Goal: Task Accomplishment & Management: Manage account settings

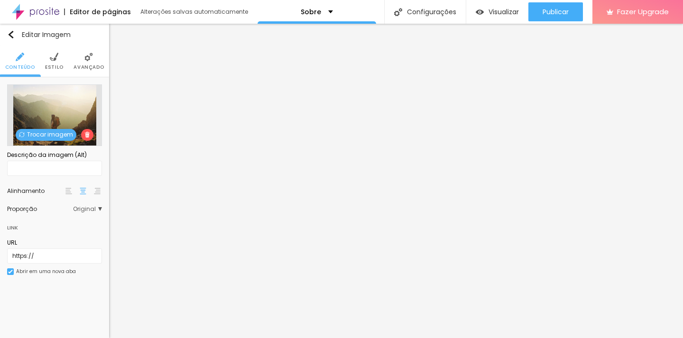
click at [49, 133] on span "Trocar imagem" at bounding box center [46, 135] width 61 height 12
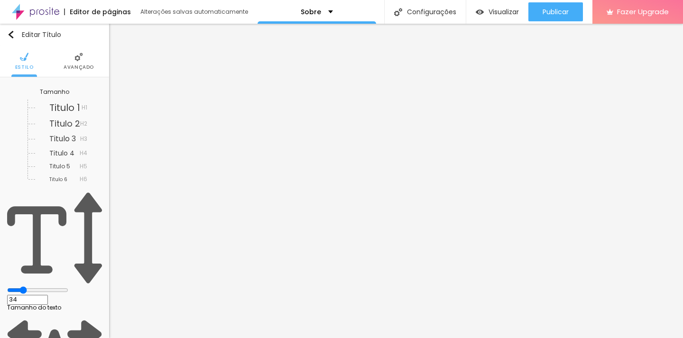
click at [76, 60] on img at bounding box center [78, 57] width 9 height 9
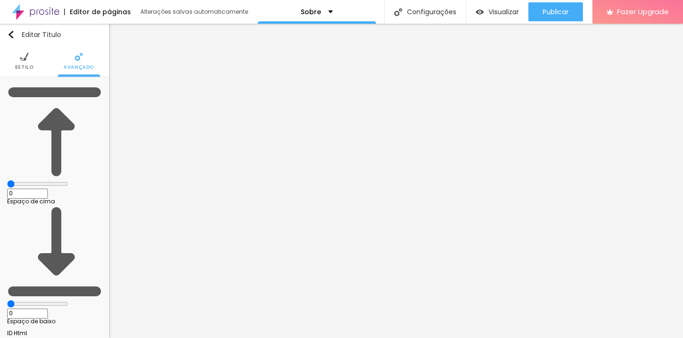
click at [22, 65] on span "Estilo" at bounding box center [24, 67] width 18 height 5
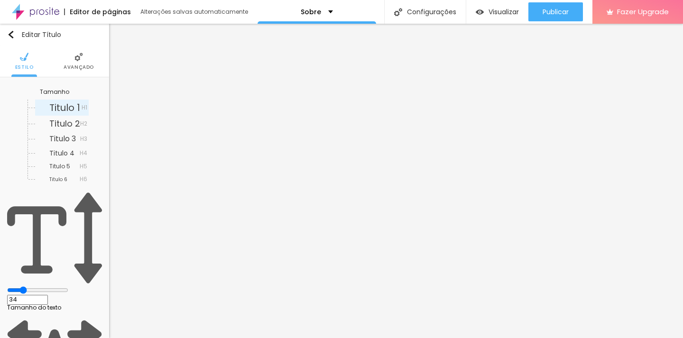
click at [51, 108] on span "Titulo 1" at bounding box center [64, 107] width 31 height 13
click at [52, 124] on span "Titulo 2" at bounding box center [64, 124] width 31 height 12
click at [54, 106] on span "Titulo 1" at bounding box center [64, 107] width 31 height 13
click at [54, 123] on span "Titulo 2" at bounding box center [64, 124] width 31 height 12
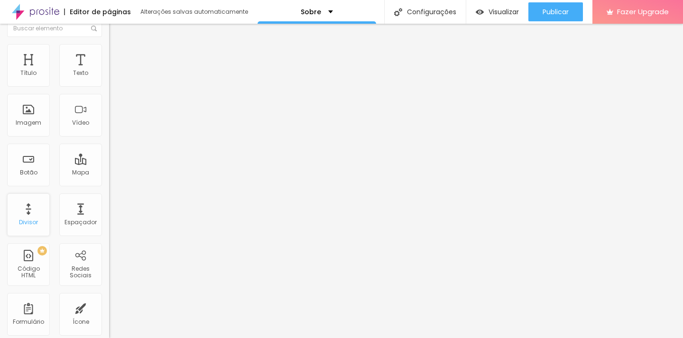
scroll to position [15, 0]
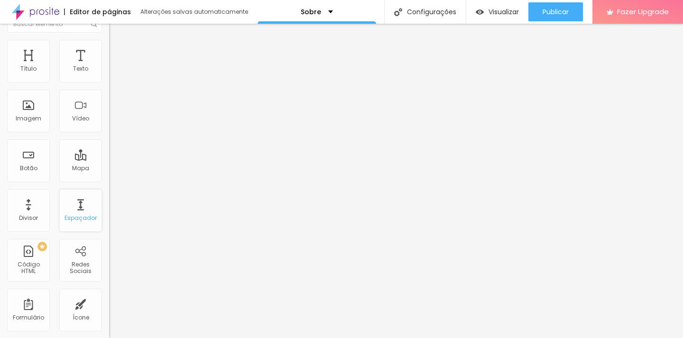
click at [62, 211] on div "Espaçador" at bounding box center [80, 210] width 43 height 43
click at [73, 216] on div "Espaçador" at bounding box center [80, 218] width 32 height 7
click at [76, 216] on div "Espaçador" at bounding box center [80, 218] width 32 height 7
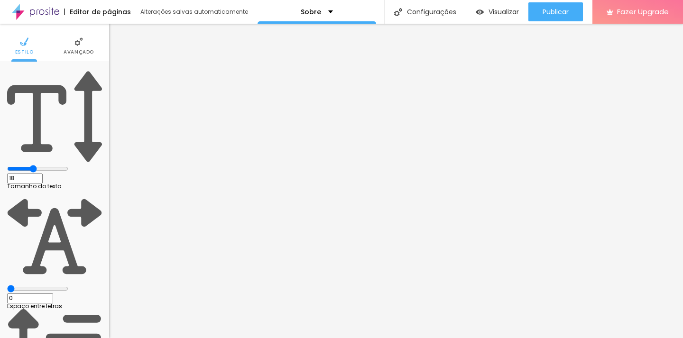
scroll to position [0, 0]
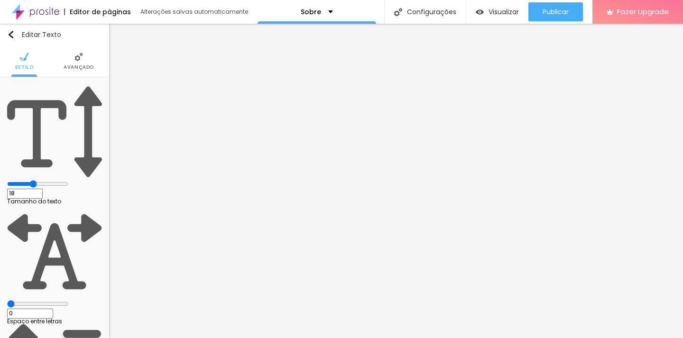
type input "1.5"
drag, startPoint x: 56, startPoint y: 130, endPoint x: 62, endPoint y: 130, distance: 5.7
type input "1.5"
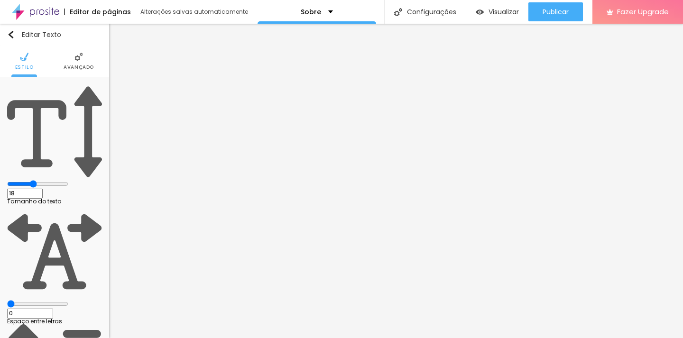
type input "17"
type input "16"
type input "17"
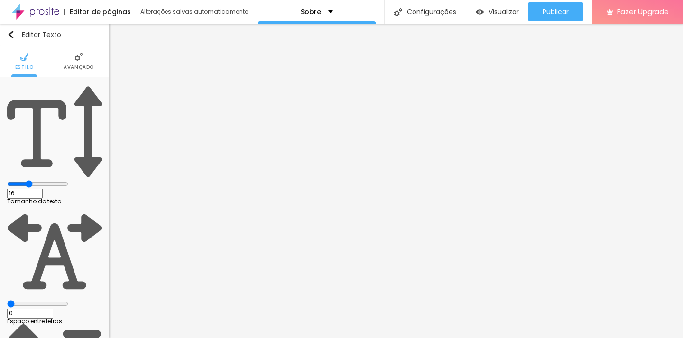
type input "17"
click at [43, 180] on input "range" at bounding box center [37, 184] width 61 height 8
click at [77, 65] on span "Avançado" at bounding box center [79, 67] width 30 height 5
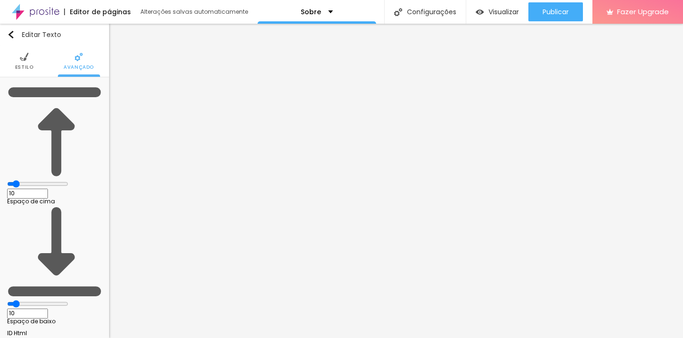
click at [22, 65] on span "Estilo" at bounding box center [24, 67] width 18 height 5
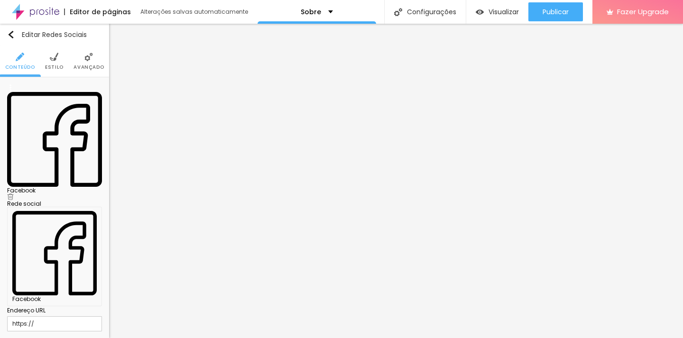
click at [14, 193] on img at bounding box center [10, 196] width 7 height 7
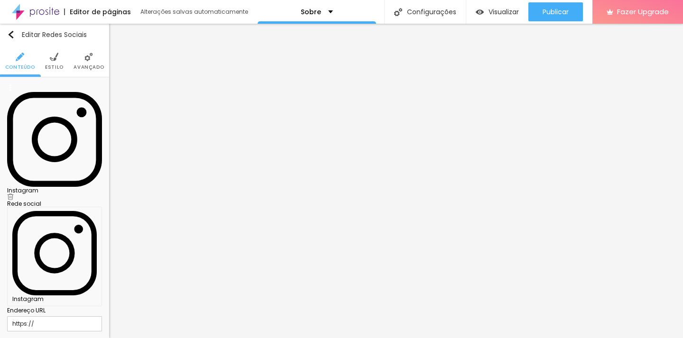
click at [71, 254] on div "Editar Redes Sociais Conteúdo Estilo Avançado Instagram Rede social Instagram E…" at bounding box center [54, 181] width 109 height 314
click at [77, 257] on div "Editar Redes Sociais Conteúdo Estilo Avançado Instagram Rede social Instagram E…" at bounding box center [54, 181] width 109 height 314
click at [39, 272] on div "Editar Redes Sociais Conteúdo Estilo Avançado Instagram Rede social Instagram E…" at bounding box center [54, 181] width 109 height 314
click at [55, 188] on div "Instagram" at bounding box center [54, 191] width 95 height 6
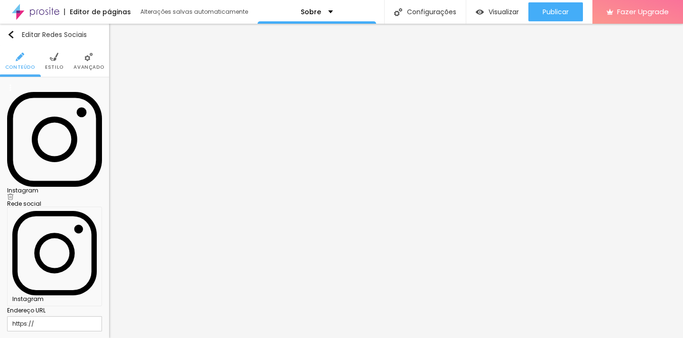
click at [53, 188] on div "Instagram" at bounding box center [54, 191] width 95 height 6
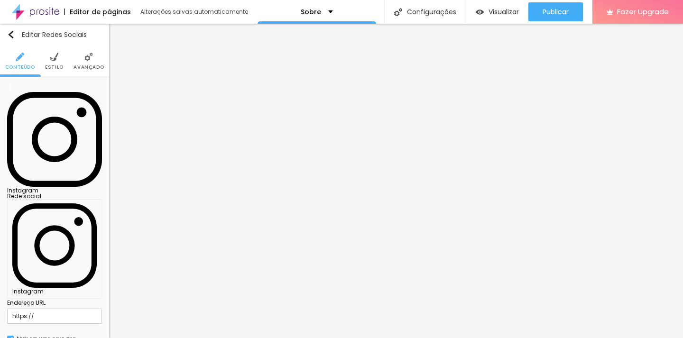
click at [60, 309] on input "https://" at bounding box center [54, 316] width 95 height 15
paste input "https://www.instagram.com/carolloureiro.photography/"
drag, startPoint x: 55, startPoint y: 155, endPoint x: 0, endPoint y: 152, distance: 55.1
click at [0, 152] on div "Instagram Rede social Instagram Endereço URL https://https://www.instagram.com/…" at bounding box center [54, 228] width 109 height 302
click at [37, 309] on input "https://https://www.instagram.com/carolloureiro.photography/" at bounding box center [54, 316] width 95 height 15
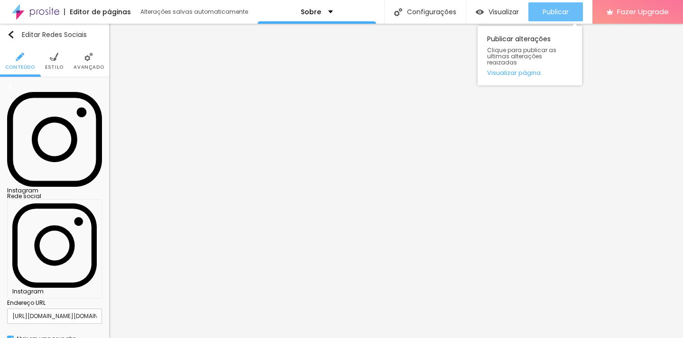
type input "https://www.instagram.com/carolloureiro.photography/"
click at [553, 14] on span "Publicar" at bounding box center [555, 12] width 26 height 8
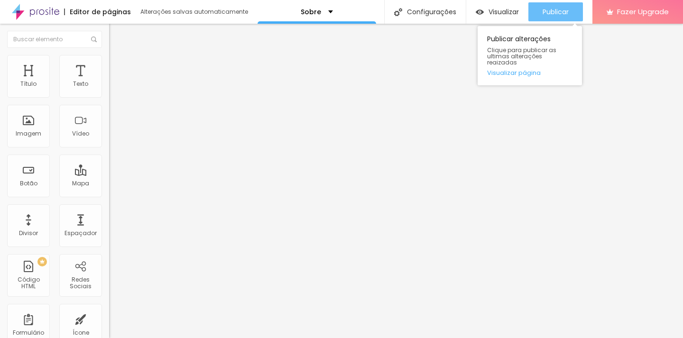
click at [555, 19] on div "Publicar" at bounding box center [555, 11] width 26 height 19
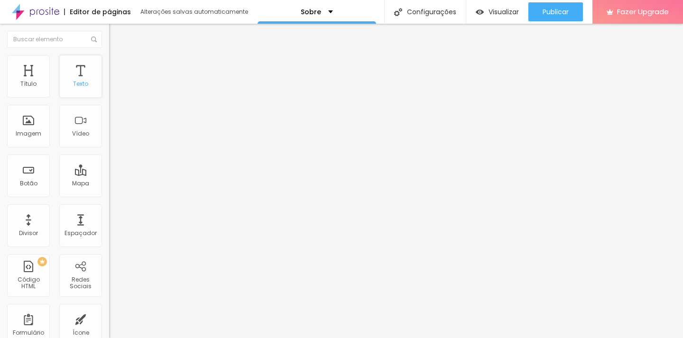
click at [79, 72] on div "Texto" at bounding box center [80, 76] width 43 height 43
click at [73, 83] on div "Texto" at bounding box center [80, 84] width 15 height 7
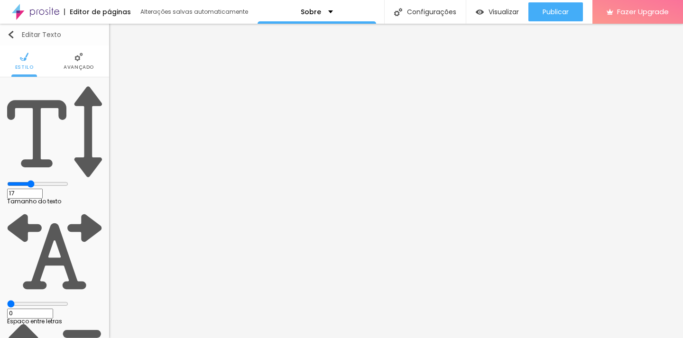
click at [13, 33] on img "button" at bounding box center [11, 35] width 8 height 8
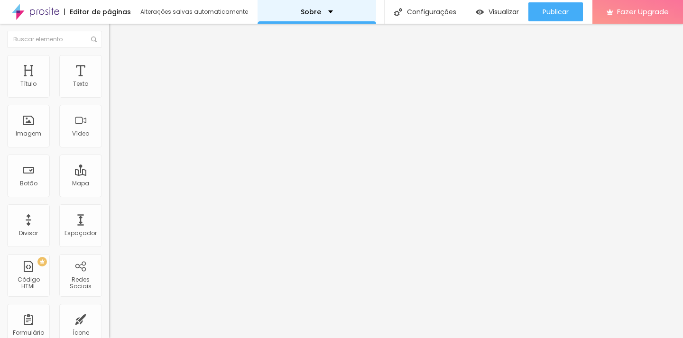
click at [328, 11] on div "Sobre" at bounding box center [317, 12] width 32 height 7
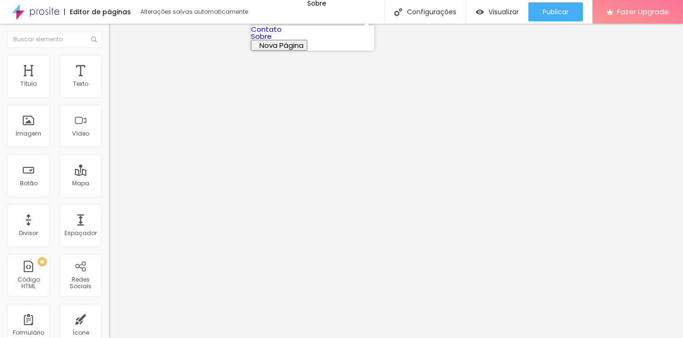
click at [282, 34] on link "Contato" at bounding box center [266, 29] width 31 height 10
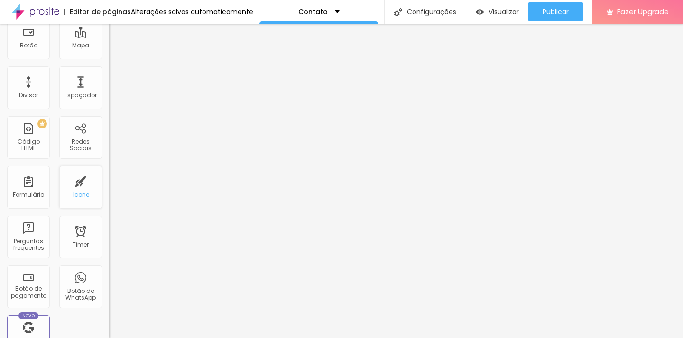
scroll to position [142, 0]
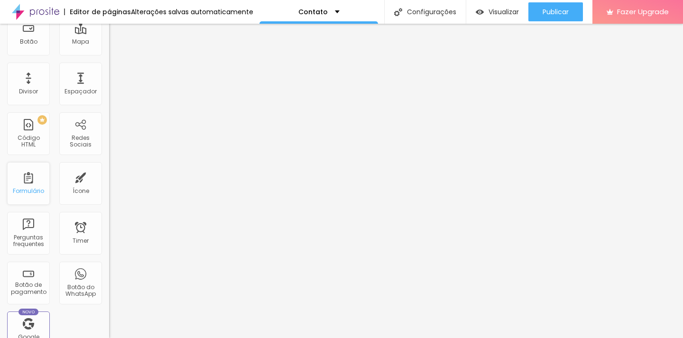
click at [33, 186] on div "Formulário" at bounding box center [28, 183] width 43 height 43
click at [21, 188] on div "Formulário" at bounding box center [28, 191] width 31 height 7
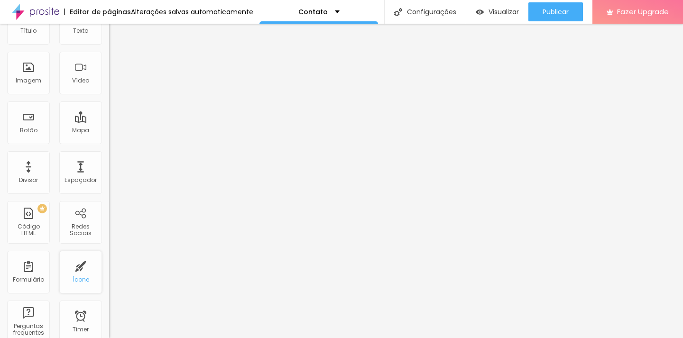
scroll to position [0, 0]
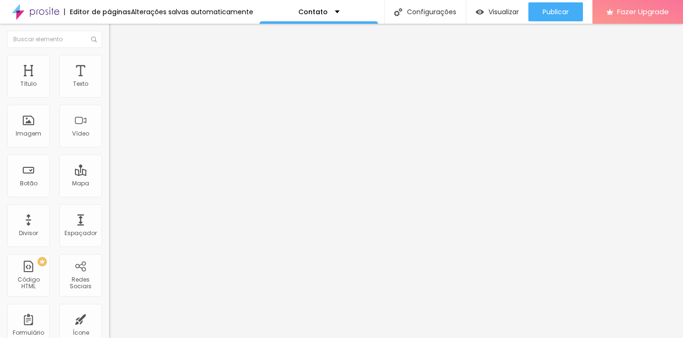
click at [115, 92] on div "Contato" at bounding box center [163, 88] width 97 height 9
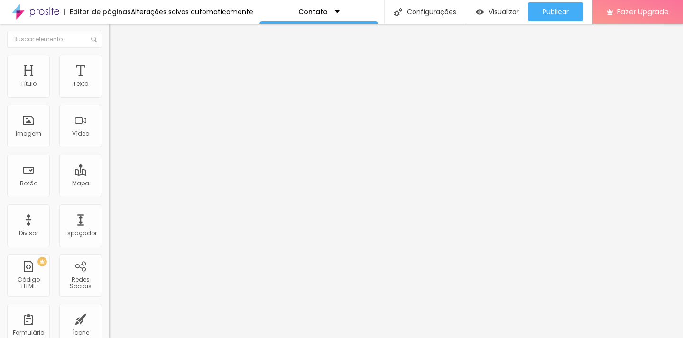
drag, startPoint x: 265, startPoint y: 246, endPoint x: 201, endPoint y: 247, distance: 64.0
type input "Telefone"
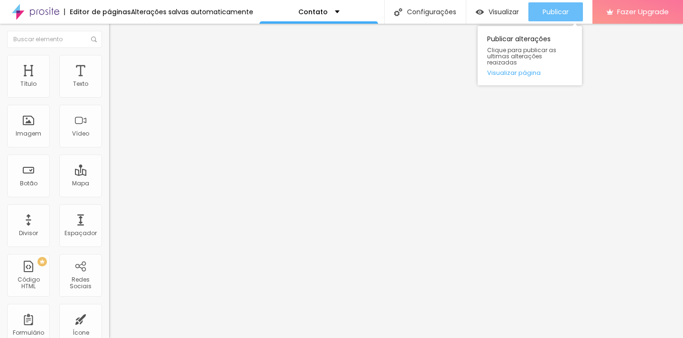
click at [551, 12] on span "Publicar" at bounding box center [555, 12] width 26 height 8
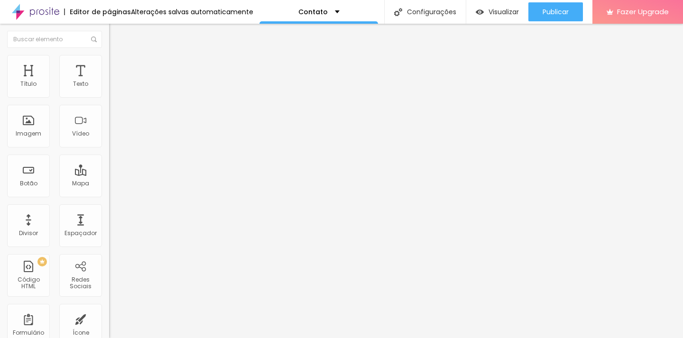
drag, startPoint x: 59, startPoint y: 107, endPoint x: 0, endPoint y: 98, distance: 59.5
click at [109, 98] on div "Endereço Alboom [GEOGRAPHIC_DATA] Alinhamento 15 Zoom" at bounding box center [163, 169] width 109 height 190
drag, startPoint x: 47, startPoint y: 104, endPoint x: 0, endPoint y: 96, distance: 47.5
click at [109, 96] on div "Endereço Estúdio Alinhamento 15 Zoom" at bounding box center [163, 169] width 109 height 190
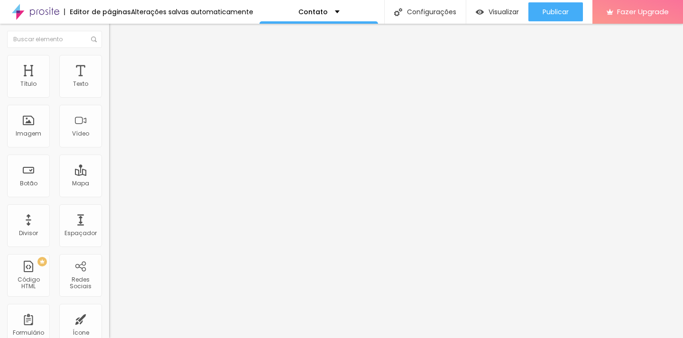
drag, startPoint x: 19, startPoint y: 104, endPoint x: 0, endPoint y: 100, distance: 19.9
click at [109, 100] on div "Endereço [STREET_ADDRESS][DATE] [GEOGRAPHIC_DATA]" at bounding box center [163, 169] width 109 height 190
click at [109, 89] on input "[STREET_ADDRESS][DATE]" at bounding box center [166, 84] width 114 height 9
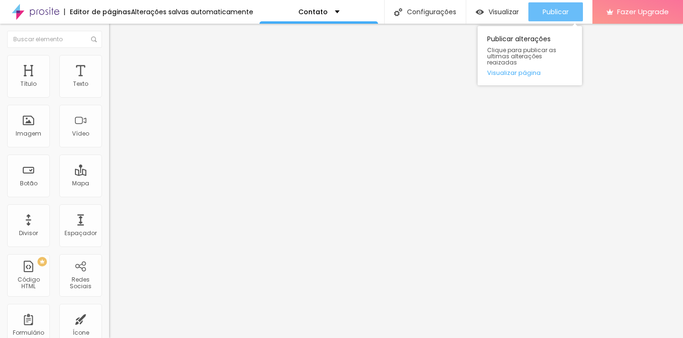
type input "[STREET_ADDRESS][DATE]"
click at [561, 9] on span "Publicar" at bounding box center [555, 12] width 26 height 8
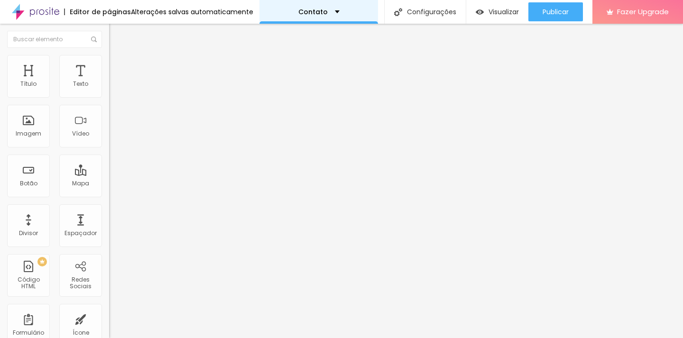
click at [332, 12] on div "Contato" at bounding box center [318, 12] width 41 height 7
click at [116, 37] on img "button" at bounding box center [120, 35] width 8 height 8
click at [53, 12] on img at bounding box center [35, 12] width 47 height 24
